Goal: Task Accomplishment & Management: Use online tool/utility

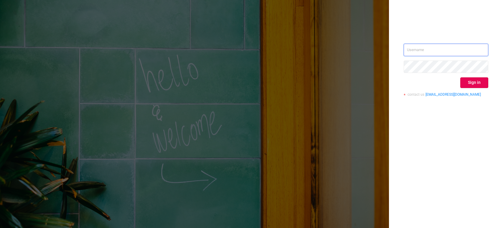
type input "[EMAIL_ADDRESS][DOMAIN_NAME]"
click at [467, 81] on button "Sign in" at bounding box center [474, 82] width 28 height 11
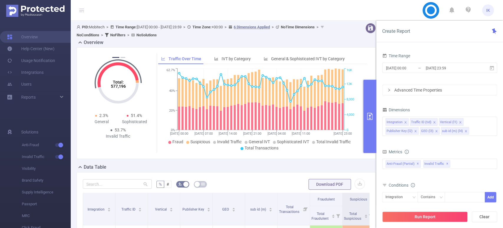
drag, startPoint x: 403, startPoint y: 68, endPoint x: 475, endPoint y: 39, distance: 77.2
click at [475, 39] on div "Create Report" at bounding box center [439, 32] width 127 height 22
click at [429, 69] on input "[DATE] 23:59" at bounding box center [449, 68] width 48 height 8
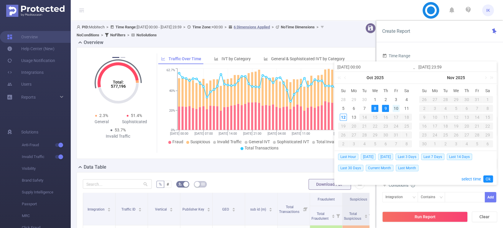
click at [393, 108] on div "10" at bounding box center [396, 108] width 7 height 7
click at [343, 119] on div "12" at bounding box center [343, 116] width 7 height 7
type input "[DATE] 00:00"
type input "[DATE] 23:59"
type input "[DATE] 00:00"
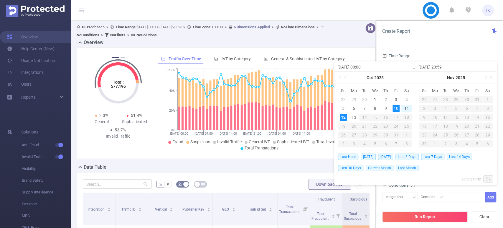
type input "[DATE] 23:59"
click at [489, 178] on link "Ok" at bounding box center [488, 178] width 10 height 7
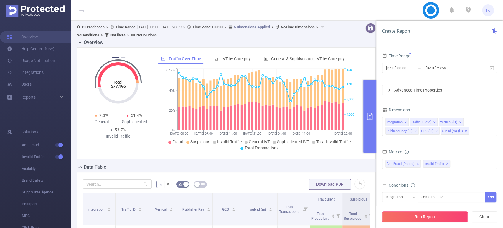
click at [438, 219] on button "Run Report" at bounding box center [424, 216] width 85 height 11
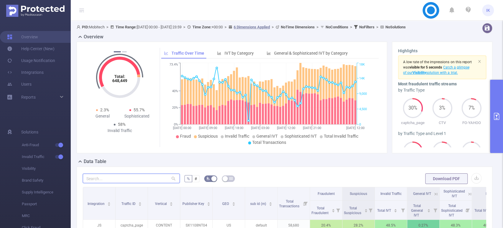
click at [101, 178] on input "text" at bounding box center [131, 177] width 97 height 9
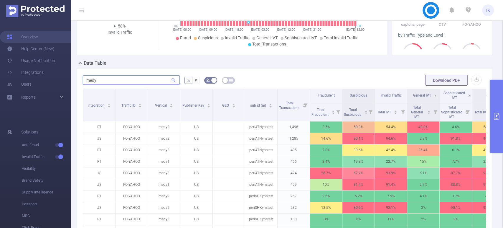
scroll to position [131, 0]
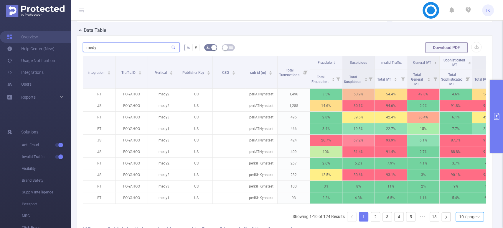
type input "medy"
click at [471, 221] on div "10 / page" at bounding box center [467, 216] width 17 height 9
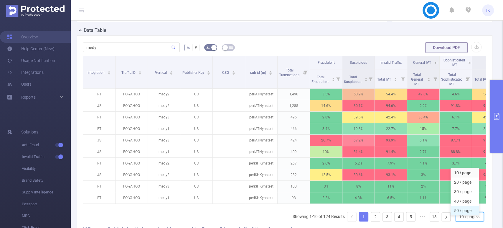
click at [472, 210] on li "50 / page" at bounding box center [465, 209] width 28 height 9
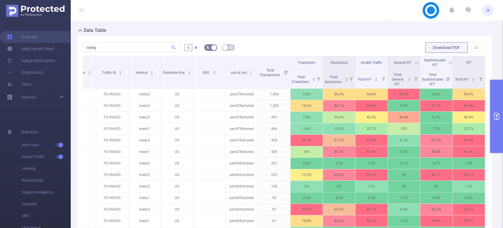
click at [448, 61] on icon at bounding box center [450, 62] width 5 height 5
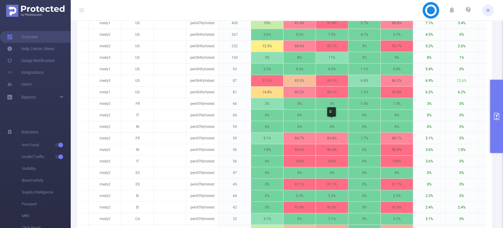
scroll to position [166, 0]
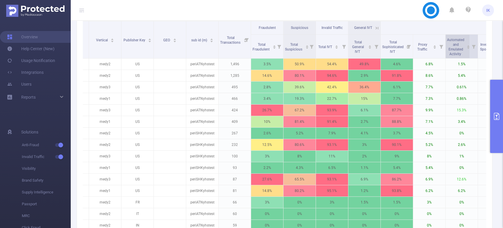
click at [455, 49] on span "Automated and Emulated Activity" at bounding box center [455, 47] width 17 height 18
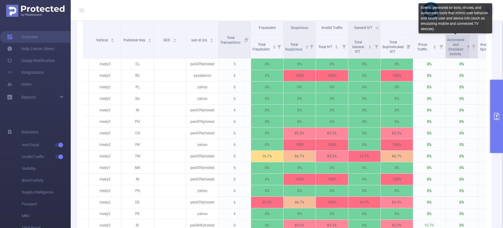
click at [455, 49] on span "Automated and Emulated Activity" at bounding box center [455, 47] width 17 height 18
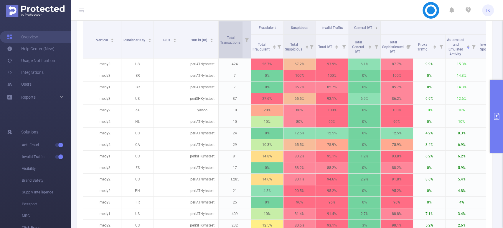
click at [226, 37] on span "Total Transactions" at bounding box center [230, 40] width 21 height 9
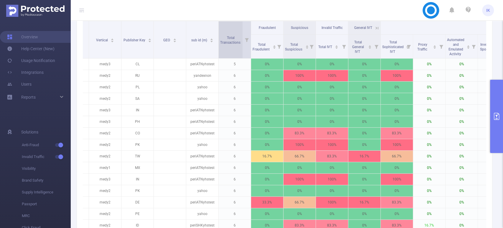
click at [232, 40] on span "Total Transactions" at bounding box center [230, 40] width 21 height 9
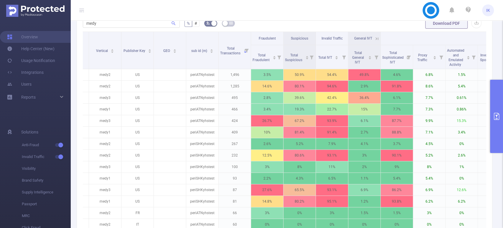
scroll to position [133, 0]
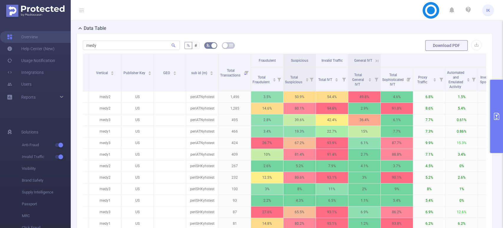
click at [498, 115] on icon "primary" at bounding box center [496, 116] width 7 height 7
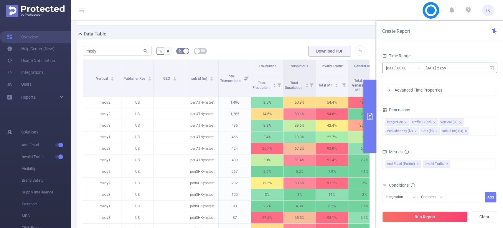
click at [430, 67] on input "[DATE] 23:59" at bounding box center [449, 68] width 48 height 8
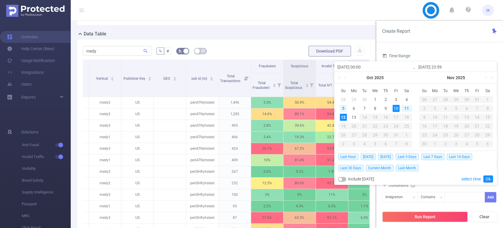
click at [344, 107] on div "5" at bounding box center [343, 108] width 7 height 7
click at [363, 106] on div "7" at bounding box center [364, 108] width 7 height 7
type input "[DATE] 00:00"
type input "[DATE] 23:59"
type input "[DATE] 00:00"
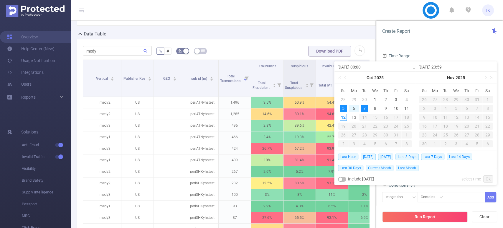
type input "[DATE] 23:59"
click at [490, 181] on link "Ok" at bounding box center [488, 178] width 10 height 7
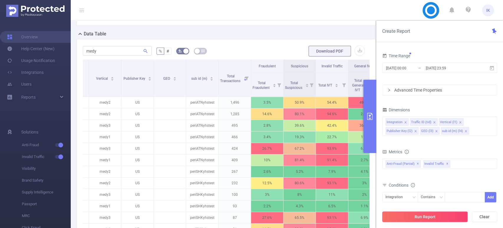
click at [448, 216] on button "Run Report" at bounding box center [424, 216] width 85 height 11
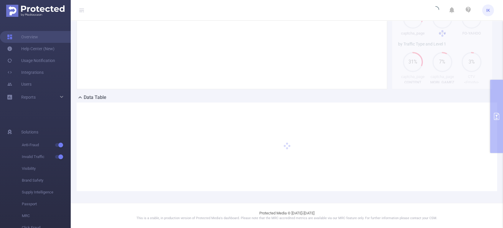
scroll to position [63, 0]
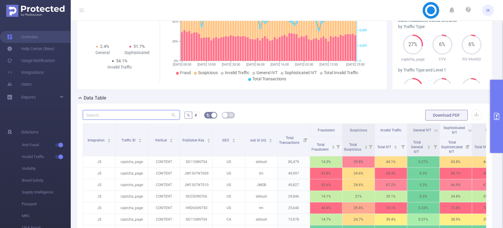
click at [144, 116] on input "text" at bounding box center [131, 114] width 97 height 9
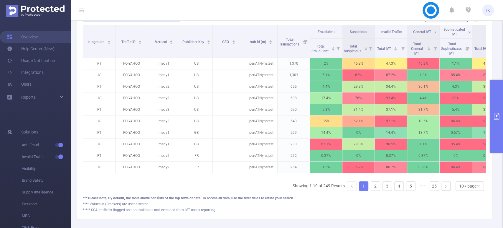
scroll to position [0, 24]
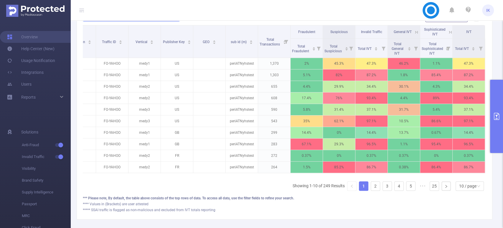
type input "medy"
click at [448, 29] on icon at bounding box center [450, 31] width 5 height 5
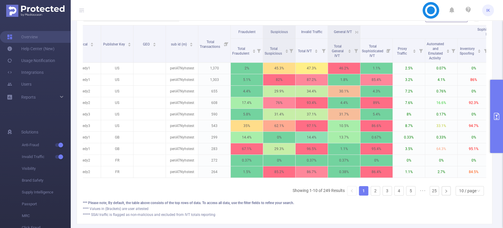
scroll to position [0, 80]
click at [470, 193] on div "10 / page" at bounding box center [467, 190] width 17 height 9
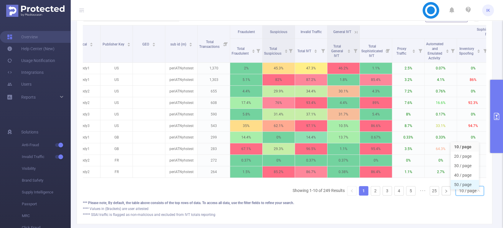
click at [469, 187] on li "50 / page" at bounding box center [465, 183] width 28 height 9
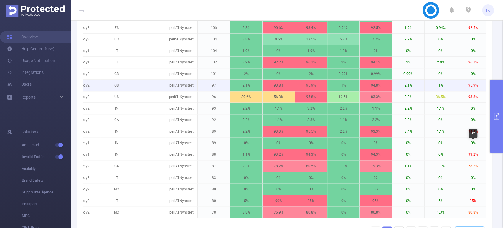
scroll to position [587, 0]
